Goal: Information Seeking & Learning: Learn about a topic

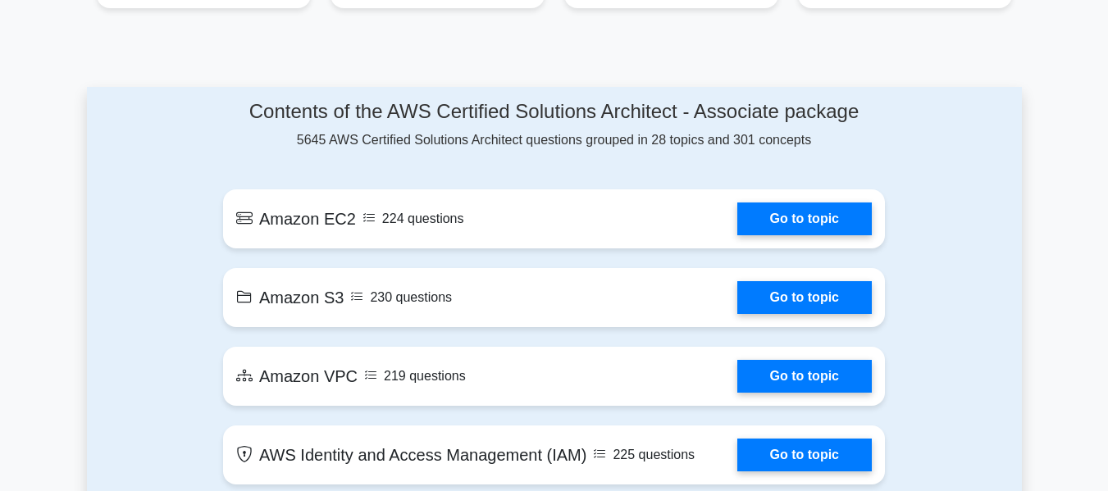
scroll to position [850, 0]
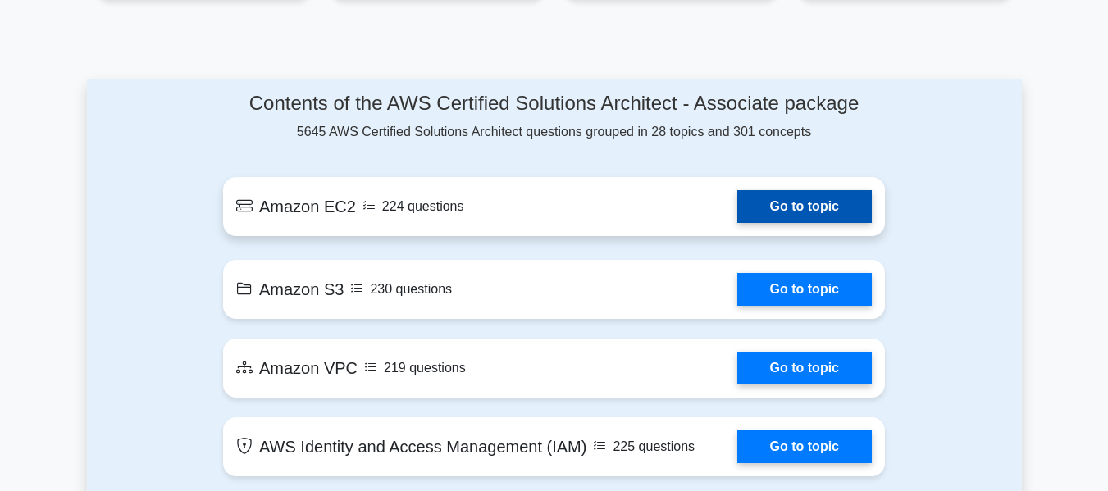
click at [771, 200] on link "Go to topic" at bounding box center [805, 206] width 135 height 33
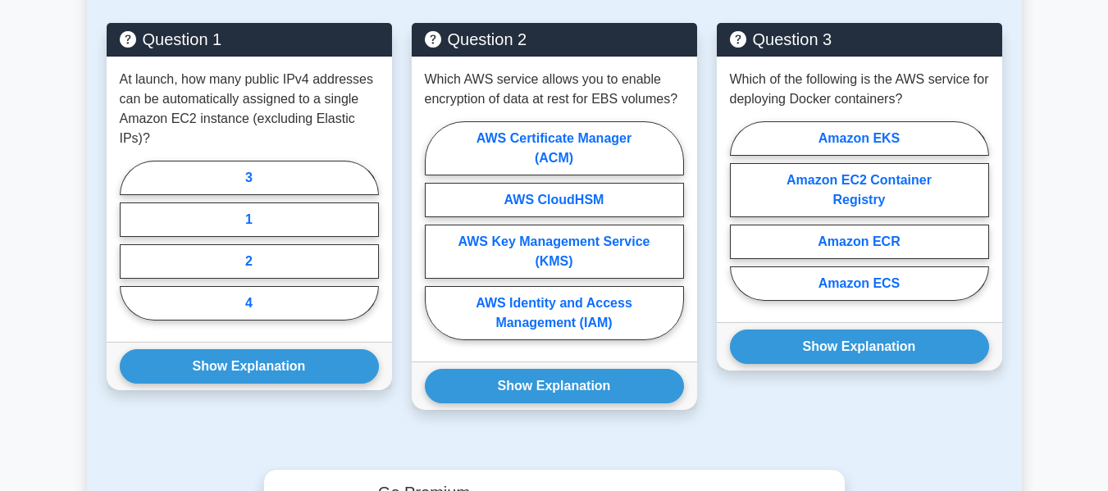
scroll to position [880, 0]
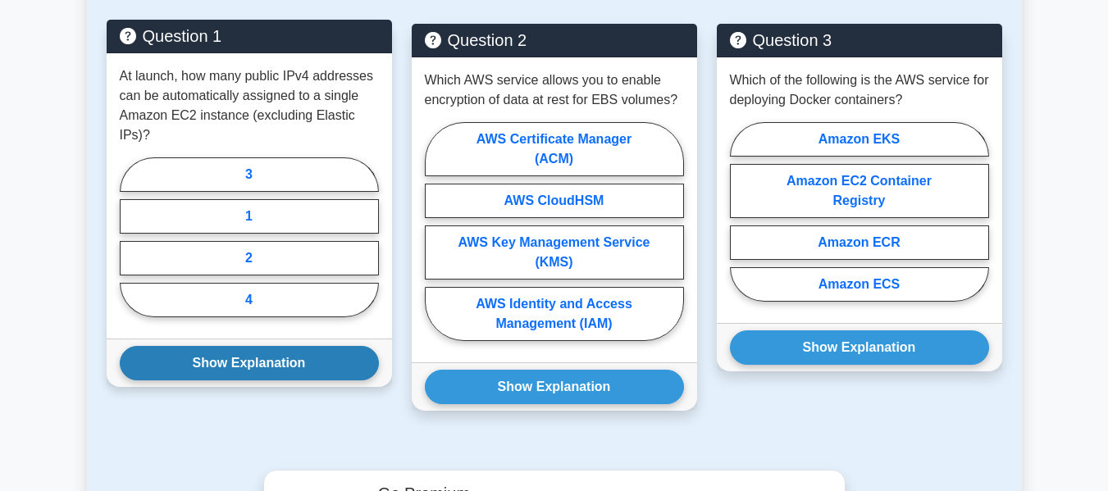
click at [222, 347] on button "Show Explanation" at bounding box center [249, 363] width 259 height 34
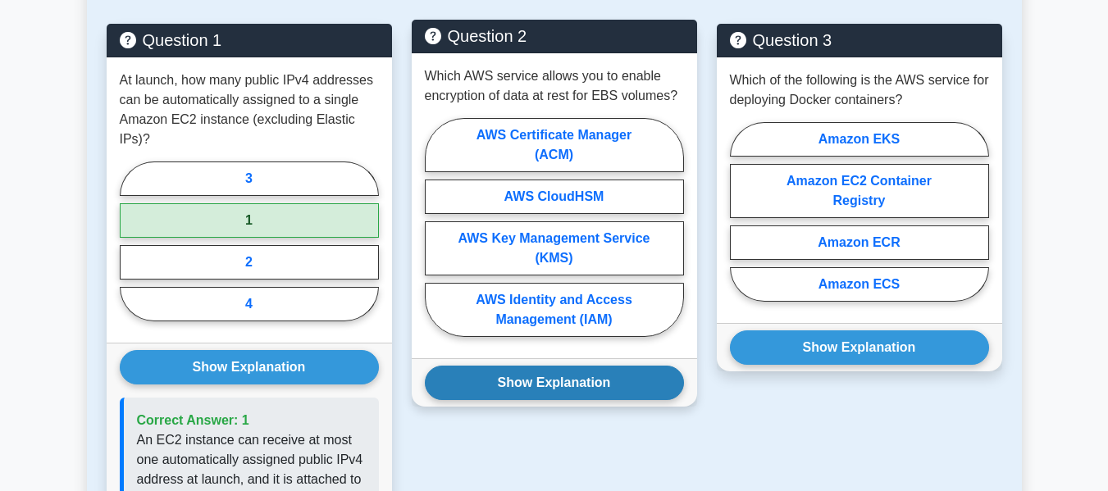
click at [488, 384] on button "Show Explanation" at bounding box center [554, 383] width 259 height 34
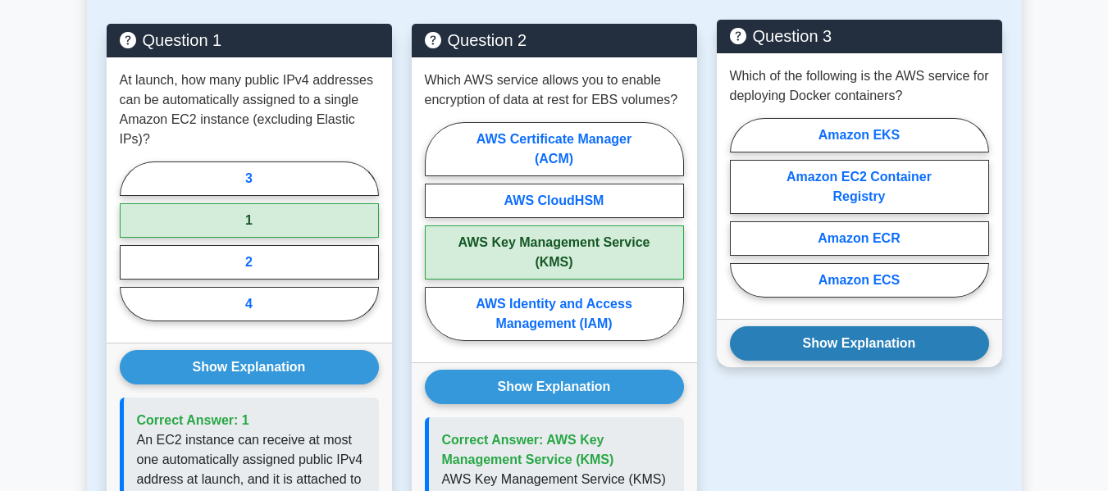
click at [885, 350] on button "Show Explanation" at bounding box center [859, 344] width 259 height 34
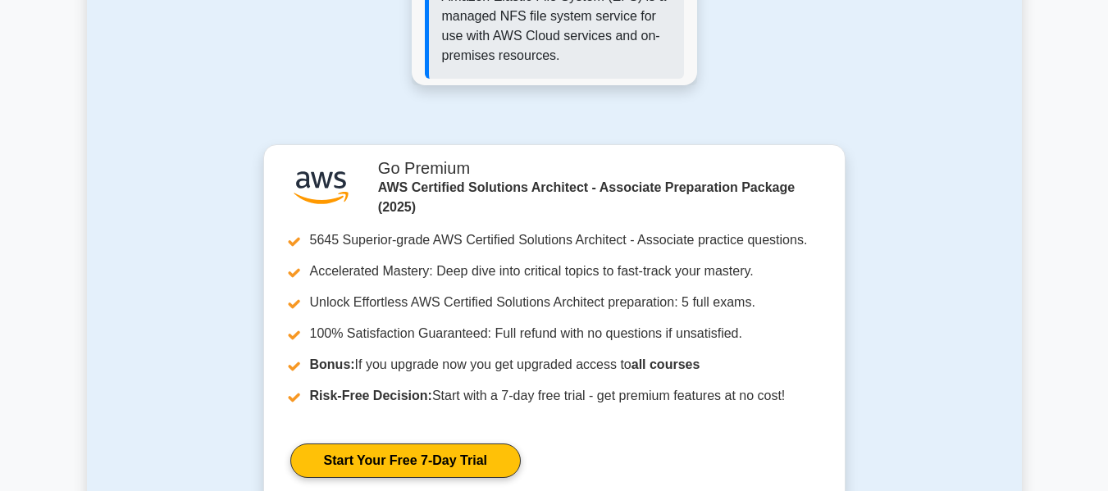
scroll to position [1680, 0]
